Goal: Information Seeking & Learning: Learn about a topic

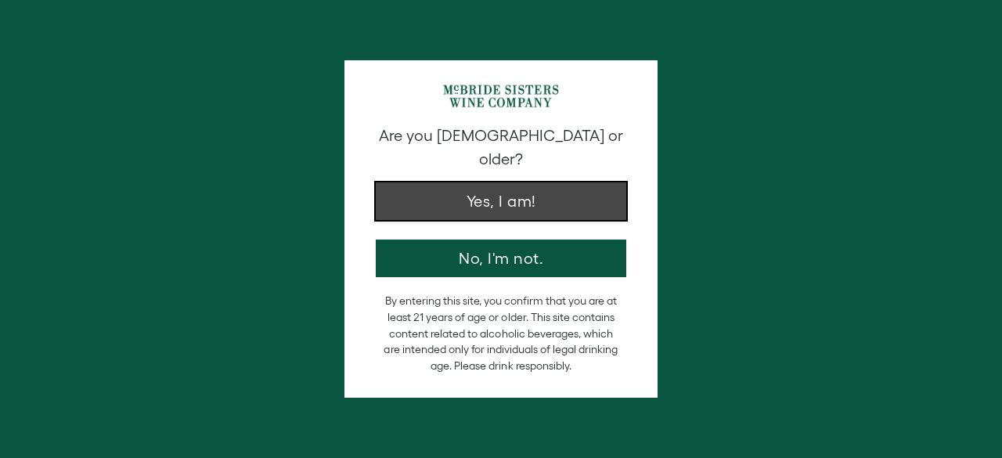
click at [473, 189] on button "Yes, I am!" at bounding box center [501, 201] width 251 height 38
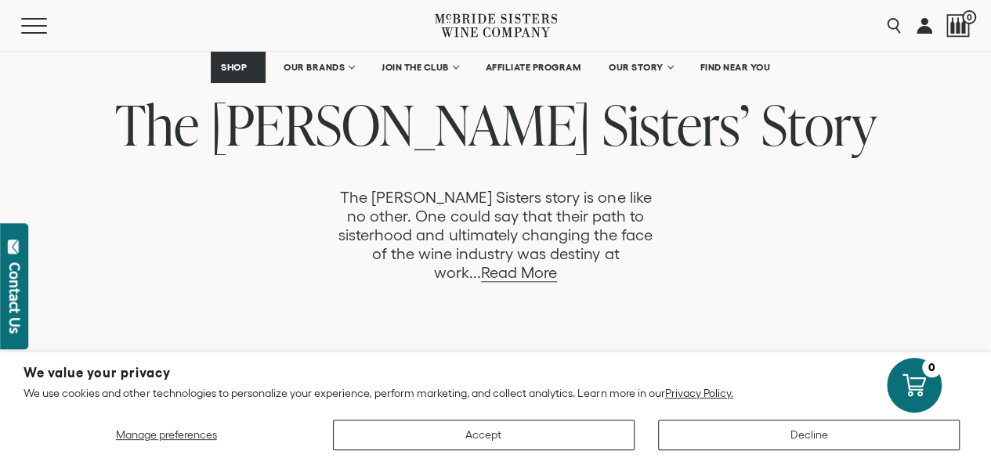
scroll to position [861, 0]
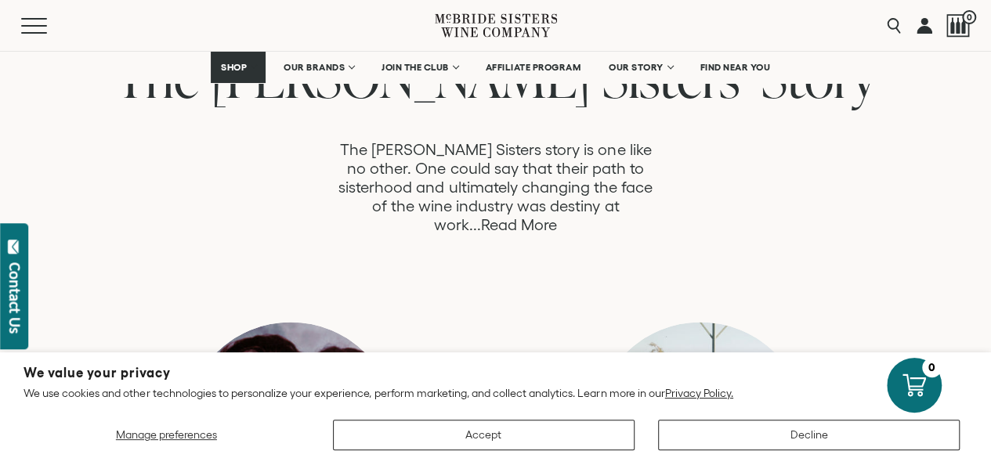
click at [557, 216] on link "Read More" at bounding box center [519, 225] width 76 height 18
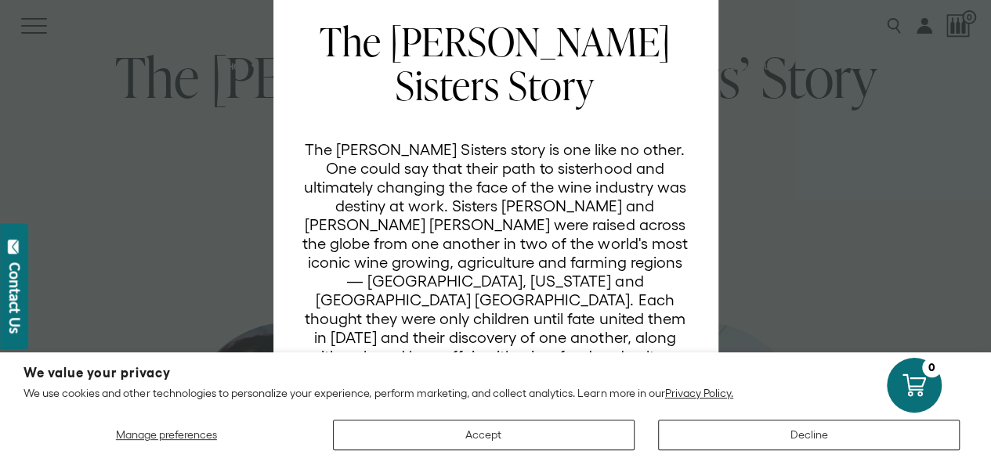
scroll to position [0, 0]
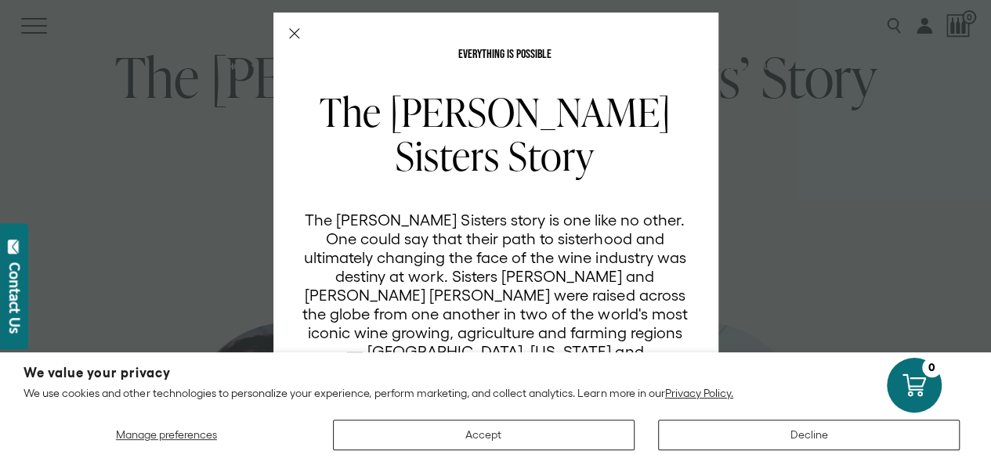
click at [289, 32] on icon "Close Modal" at bounding box center [294, 33] width 11 height 11
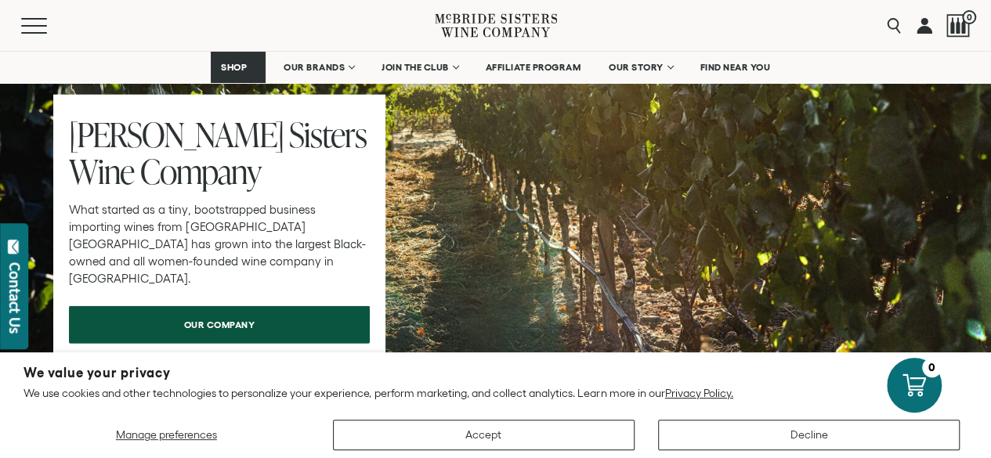
scroll to position [5012, 0]
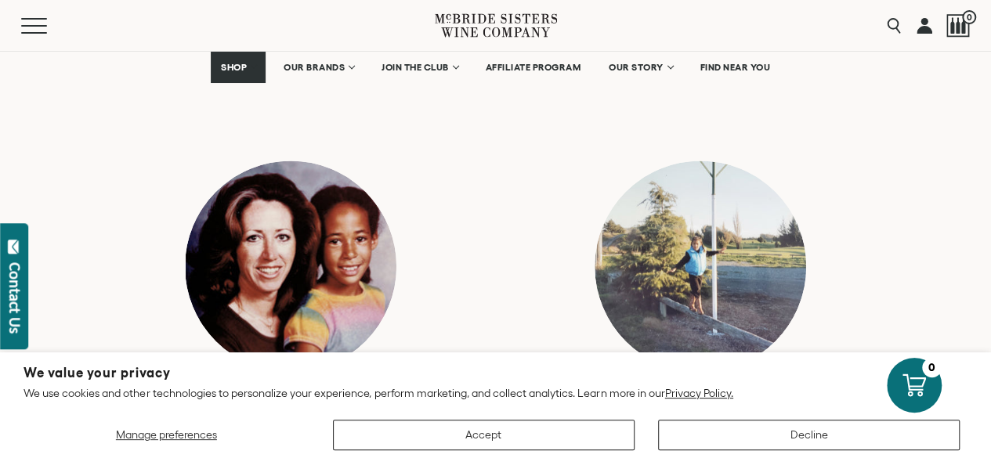
scroll to position [940, 0]
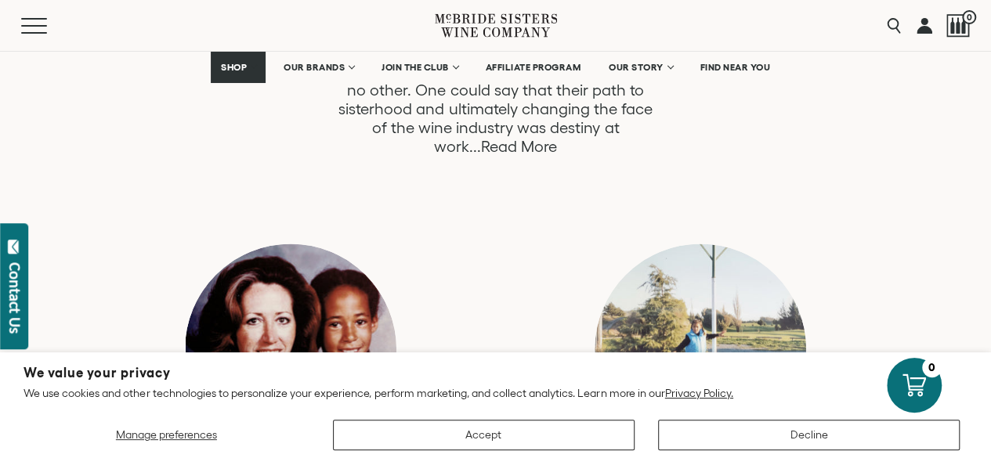
click at [557, 138] on link "Read More" at bounding box center [519, 147] width 76 height 18
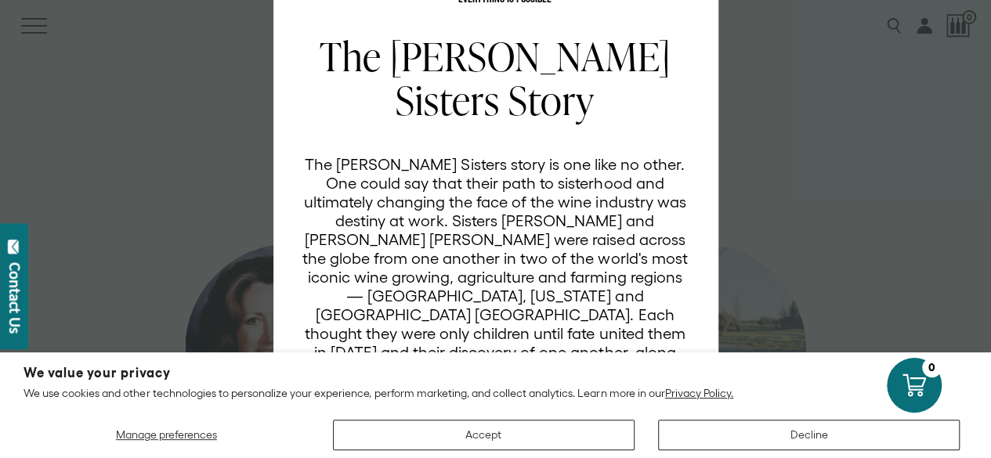
scroll to position [0, 0]
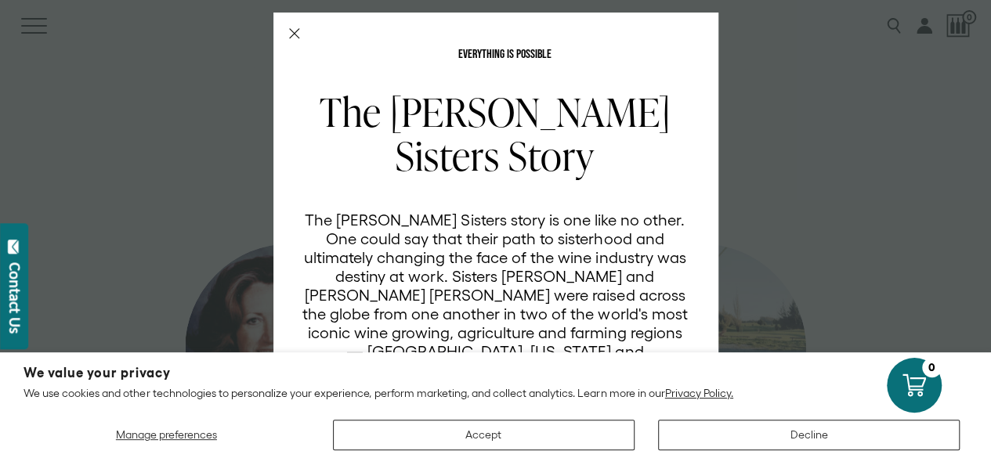
click at [289, 31] on icon "Close Modal" at bounding box center [294, 33] width 11 height 11
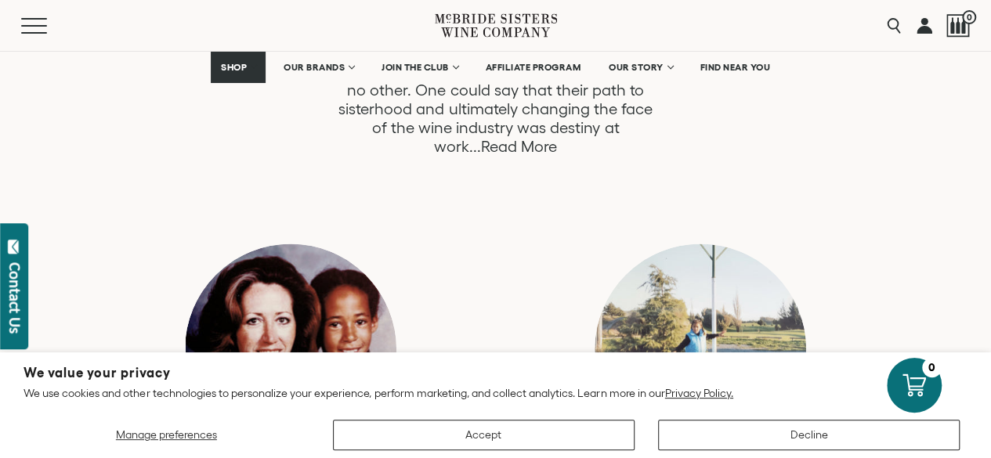
click at [557, 138] on link "Read More" at bounding box center [519, 147] width 76 height 18
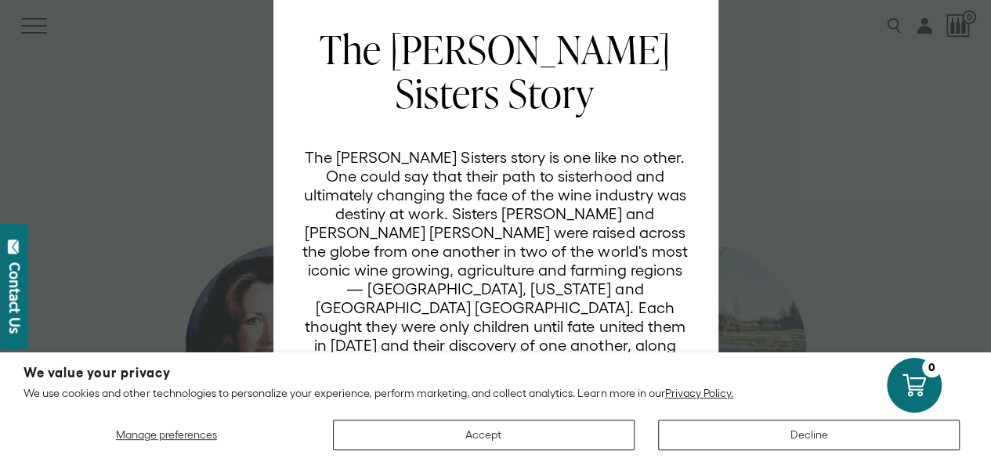
scroll to position [0, 0]
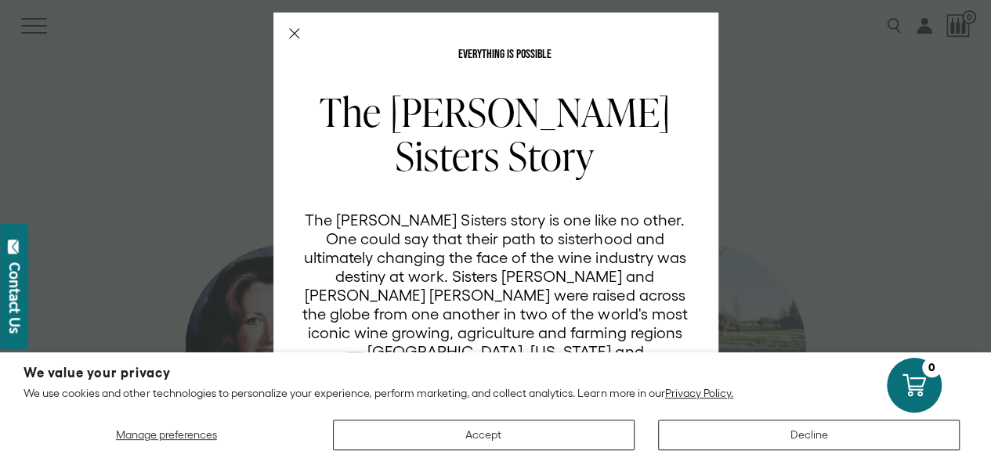
click at [289, 37] on line "Close Modal" at bounding box center [293, 33] width 9 height 9
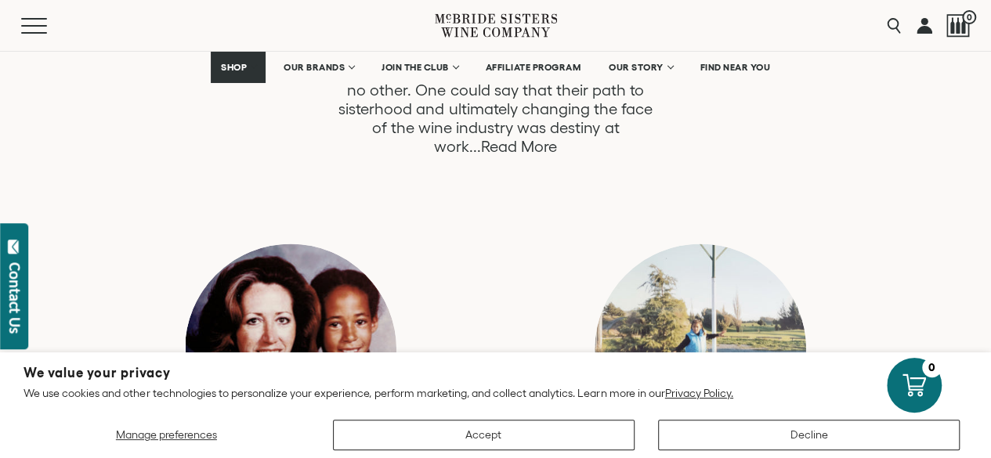
click at [557, 138] on link "Read More" at bounding box center [519, 147] width 76 height 18
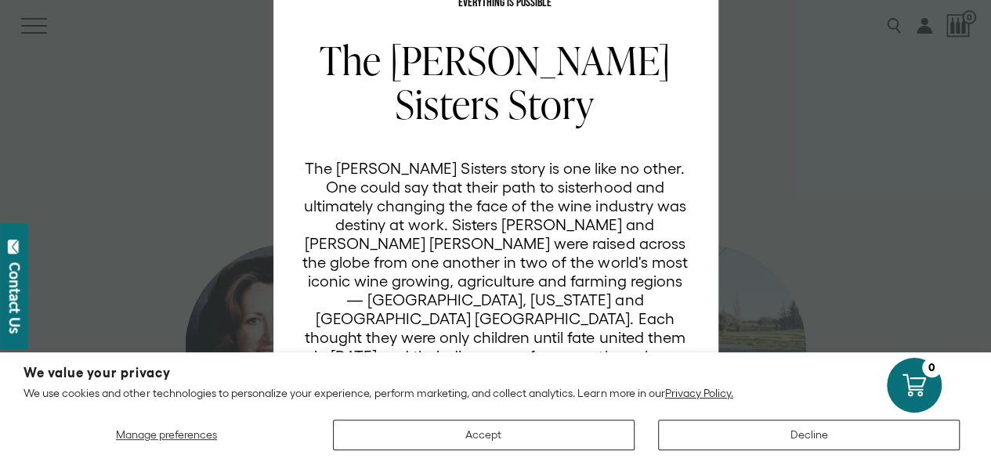
scroll to position [0, 0]
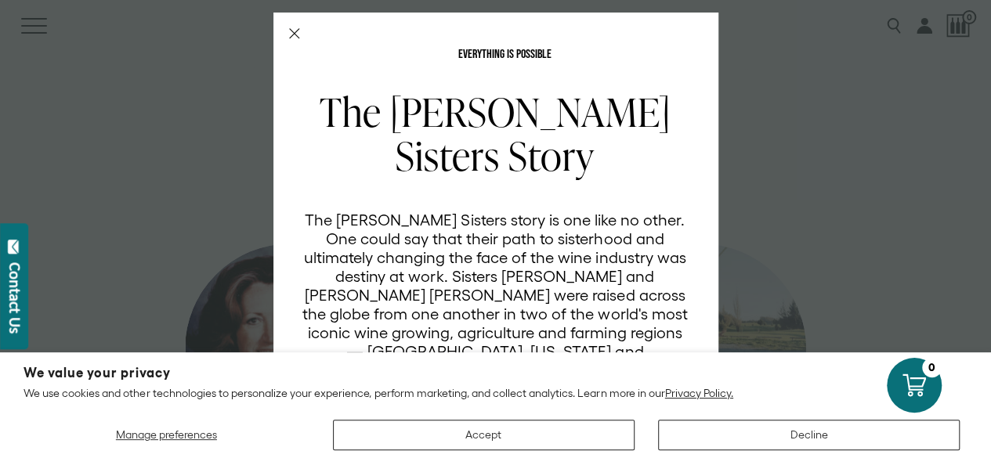
click at [289, 31] on icon "Close Modal" at bounding box center [294, 33] width 11 height 11
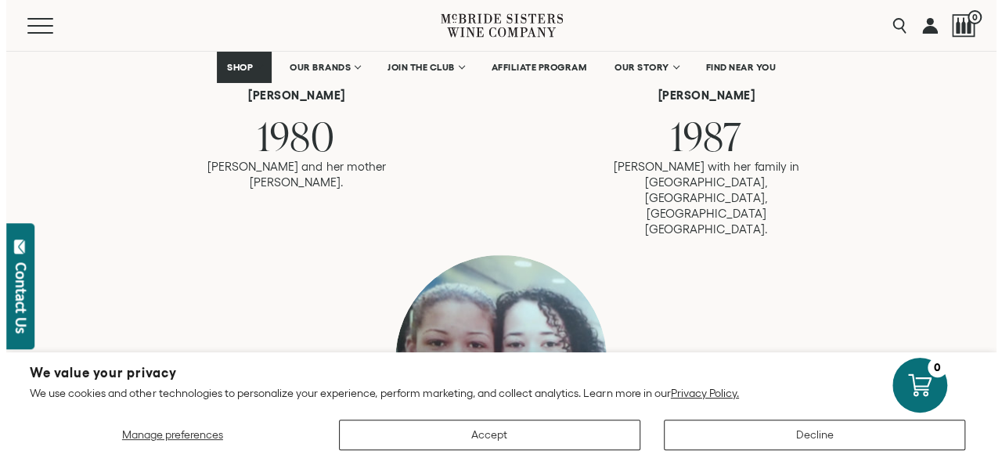
scroll to position [1175, 0]
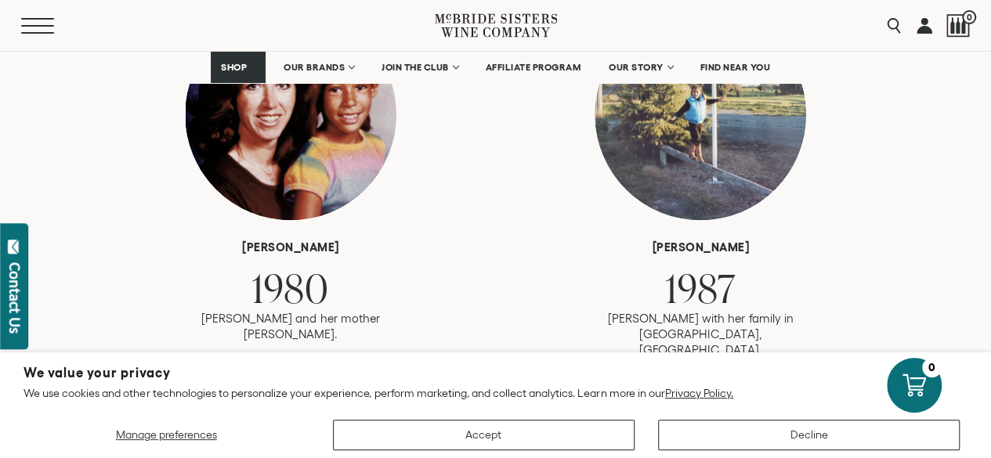
click at [30, 29] on button "Menu" at bounding box center [49, 26] width 56 height 16
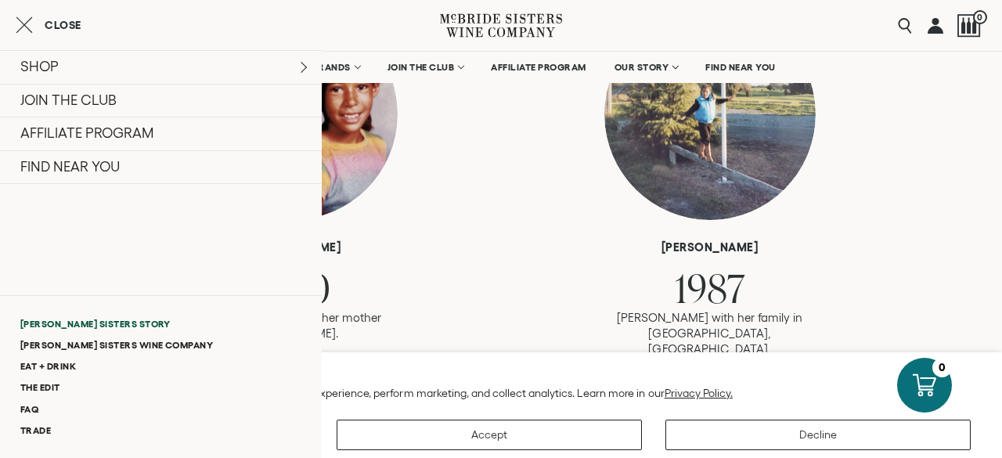
click at [117, 320] on link "[PERSON_NAME] Sisters Story" at bounding box center [161, 323] width 322 height 21
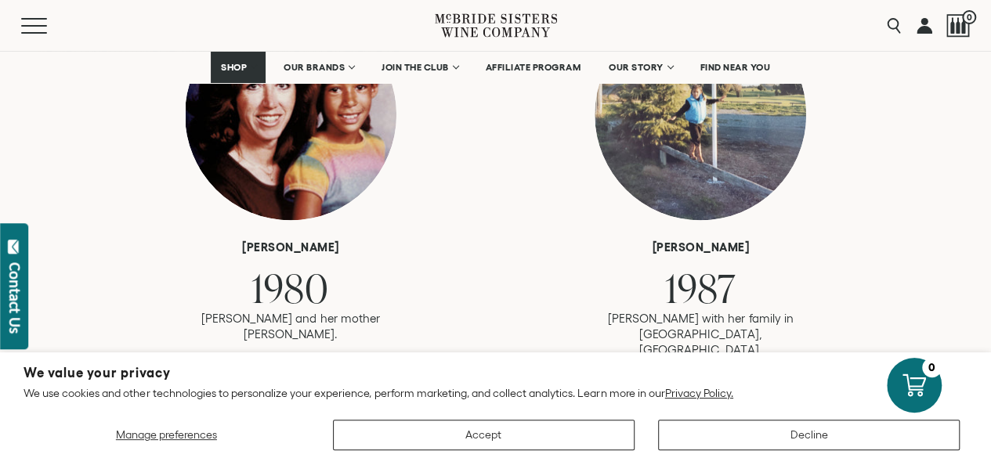
scroll to position [4937, 0]
